Goal: Browse casually

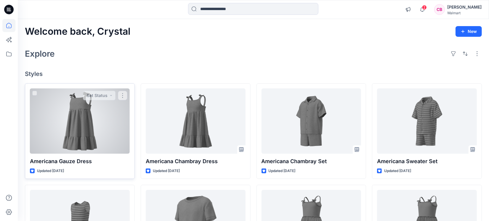
click at [83, 123] on div at bounding box center [80, 120] width 100 height 65
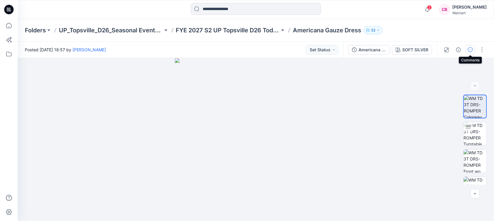
click at [472, 49] on icon "button" at bounding box center [470, 49] width 5 height 5
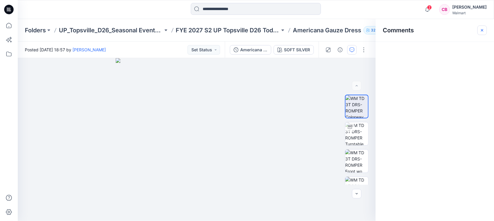
click at [483, 29] on icon "button" at bounding box center [482, 30] width 5 height 5
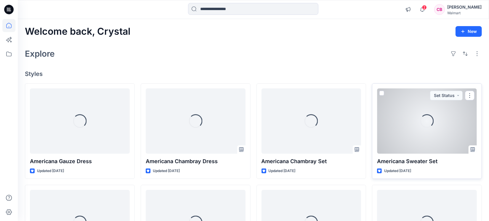
click at [434, 134] on div "Loading..." at bounding box center [427, 120] width 100 height 65
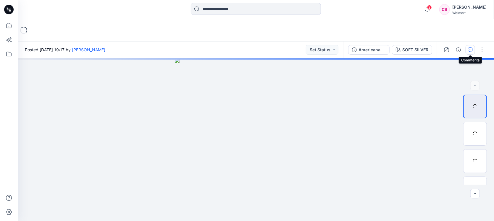
click at [472, 50] on icon "button" at bounding box center [470, 49] width 5 height 5
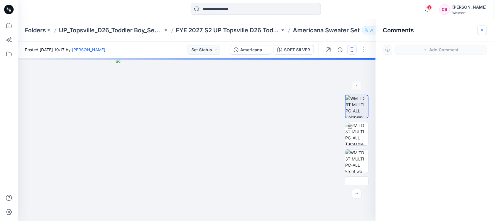
click at [485, 30] on button "button" at bounding box center [482, 29] width 9 height 9
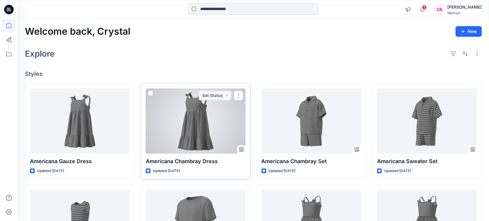
click at [212, 120] on div at bounding box center [196, 120] width 100 height 65
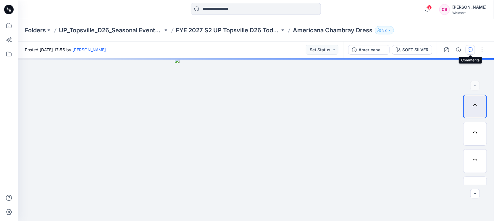
click at [472, 49] on icon "button" at bounding box center [470, 49] width 5 height 5
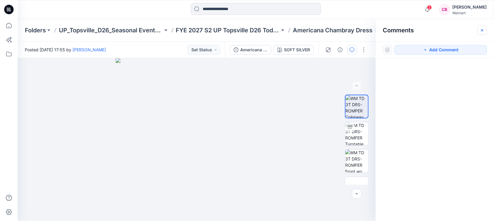
click at [484, 31] on icon "button" at bounding box center [482, 30] width 5 height 5
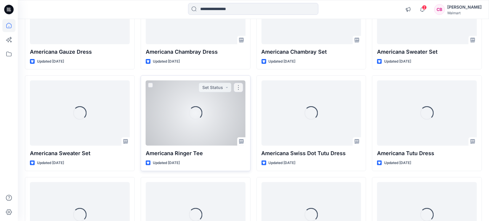
scroll to position [111, 0]
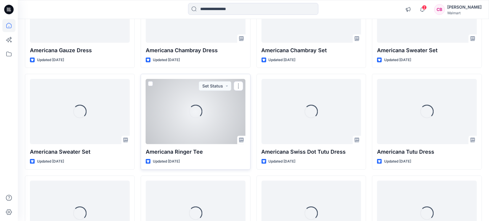
click at [215, 129] on div "Loading..." at bounding box center [196, 111] width 100 height 65
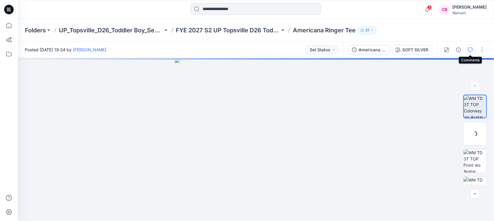
click at [473, 48] on button "button" at bounding box center [470, 49] width 9 height 9
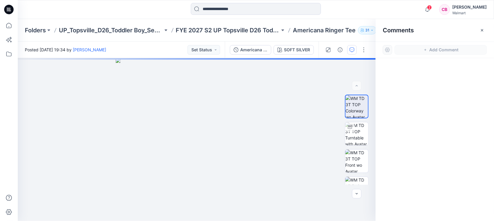
click at [481, 32] on button "button" at bounding box center [482, 29] width 9 height 9
